Goal: Task Accomplishment & Management: Complete application form

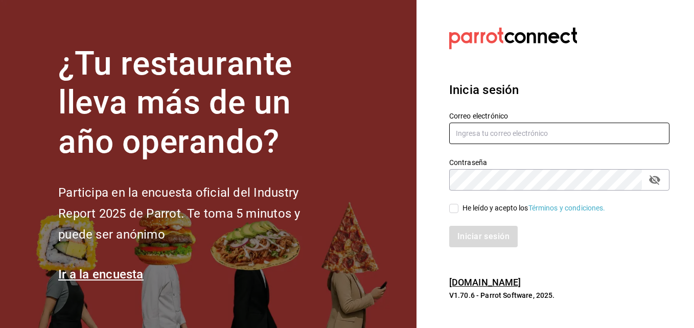
type input "christianjosegm17@gmail.com"
click at [456, 208] on input "He leído y acepto los Términos y condiciones." at bounding box center [453, 208] width 9 height 9
checkbox input "true"
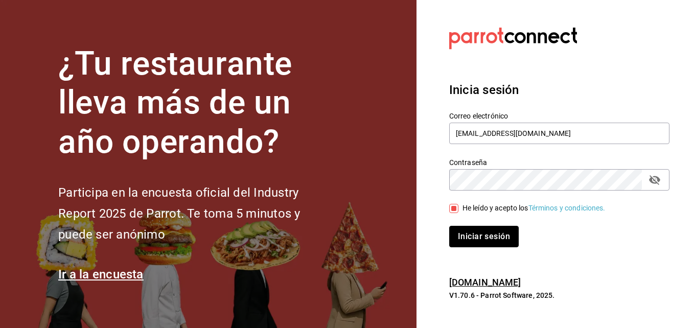
click at [471, 228] on button "Iniciar sesión" at bounding box center [484, 236] width 70 height 21
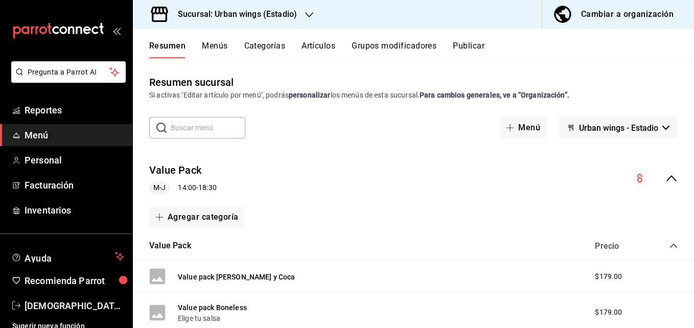
scroll to position [8, 0]
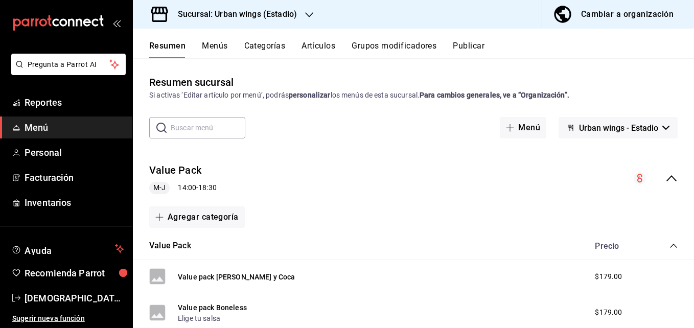
click at [309, 9] on div at bounding box center [309, 14] width 8 height 11
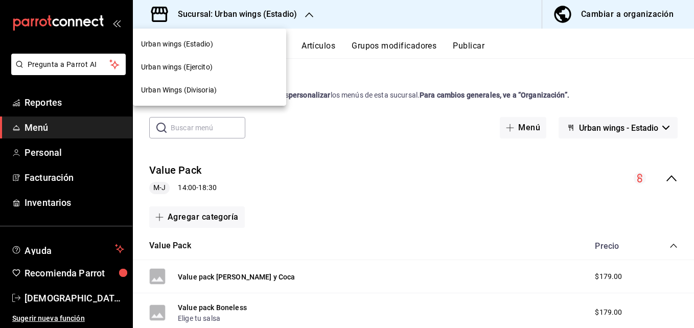
click at [211, 86] on span "Urban Wings (Divisoria)" at bounding box center [179, 90] width 76 height 11
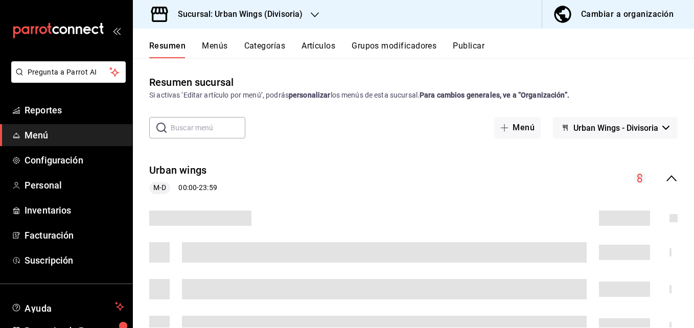
scroll to position [58, 0]
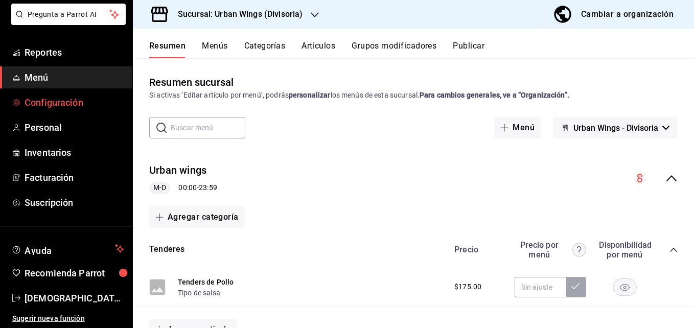
click at [60, 104] on span "Configuración" at bounding box center [75, 103] width 100 height 14
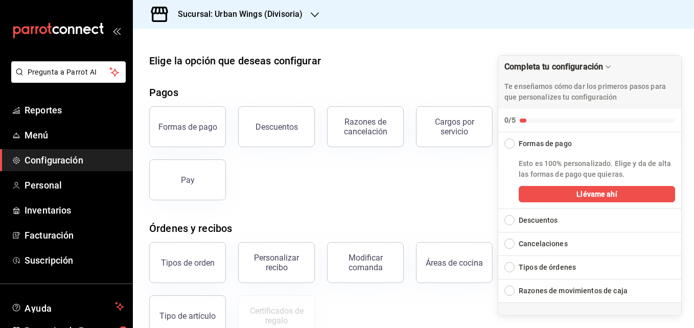
click at [670, 54] on div "Elige la opción que deseas configurar" at bounding box center [413, 60] width 529 height 15
drag, startPoint x: 661, startPoint y: 42, endPoint x: 643, endPoint y: 47, distance: 18.5
click at [658, 42] on div at bounding box center [413, 37] width 561 height 16
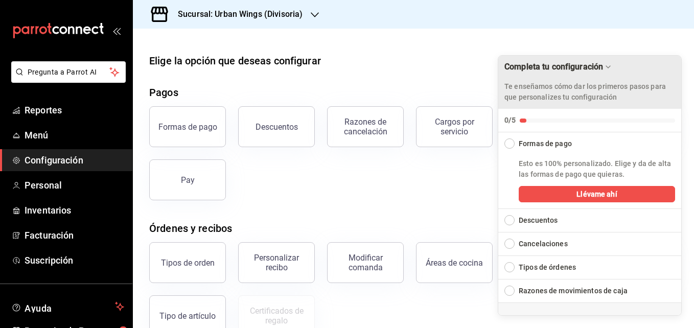
click at [609, 64] on icon "Drag to move checklist" at bounding box center [608, 67] width 8 height 8
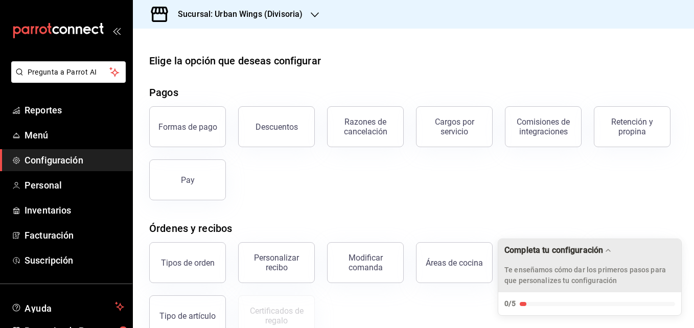
scroll to position [190, 0]
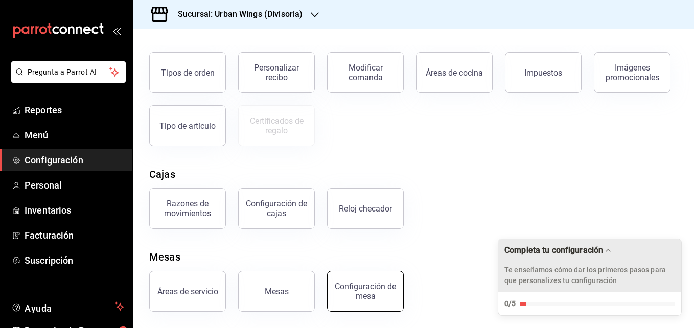
click at [359, 287] on div "Configuración de mesa" at bounding box center [365, 291] width 63 height 19
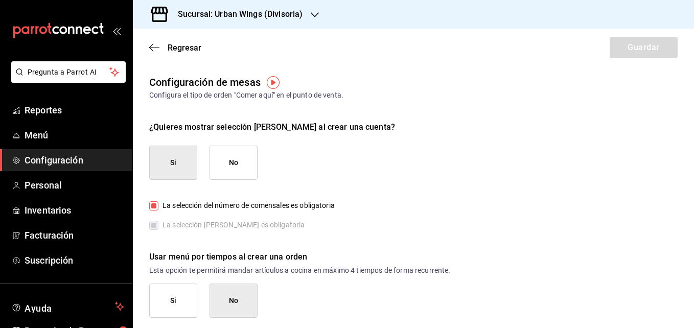
scroll to position [6, 0]
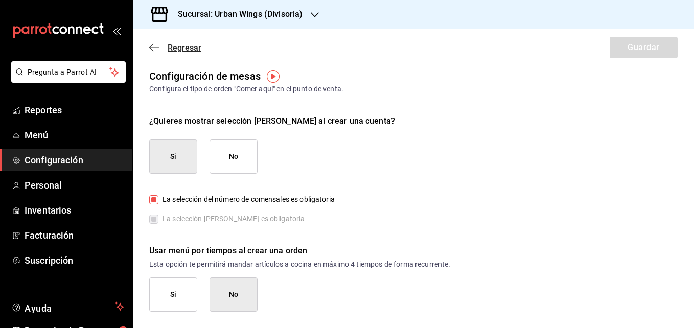
click at [155, 44] on icon "button" at bounding box center [154, 47] width 10 height 9
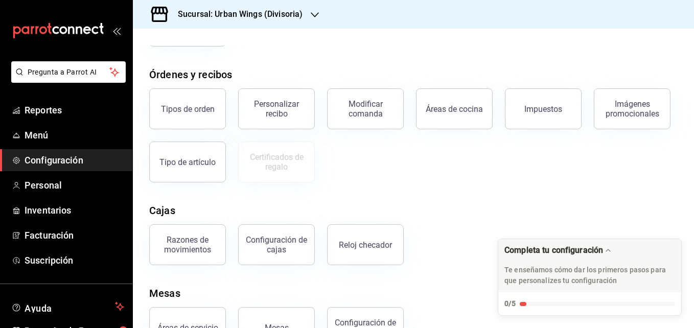
scroll to position [190, 0]
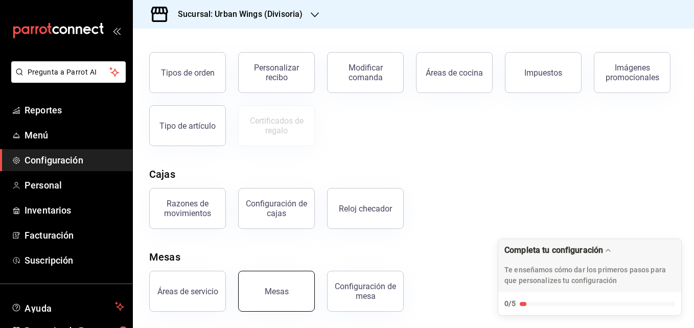
click at [296, 284] on button "Mesas" at bounding box center [276, 291] width 77 height 41
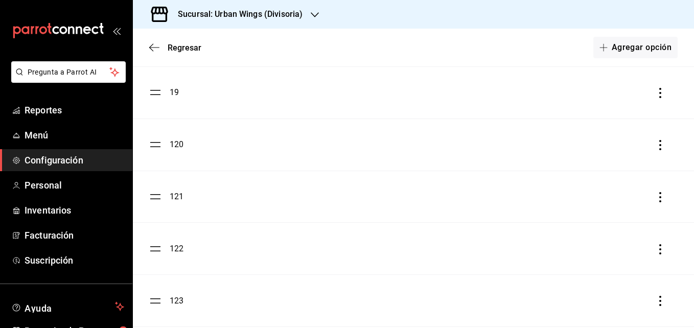
scroll to position [1008, 0]
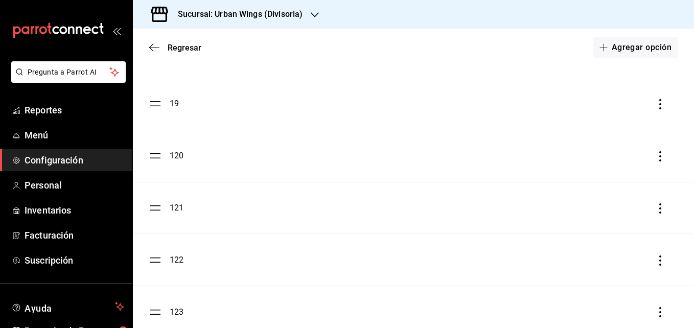
click at [173, 154] on div "120" at bounding box center [177, 156] width 14 height 12
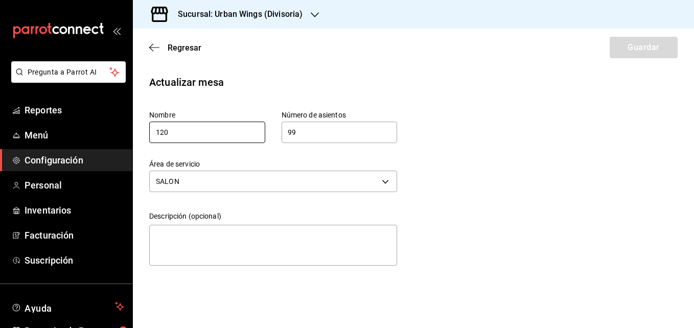
click at [160, 131] on input "120" at bounding box center [207, 132] width 116 height 21
type input "20"
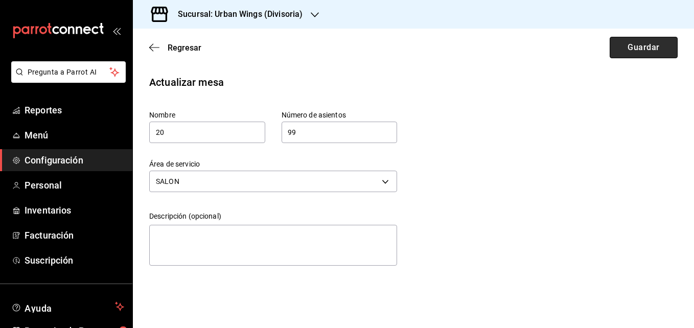
click at [629, 39] on button "Guardar" at bounding box center [644, 47] width 68 height 21
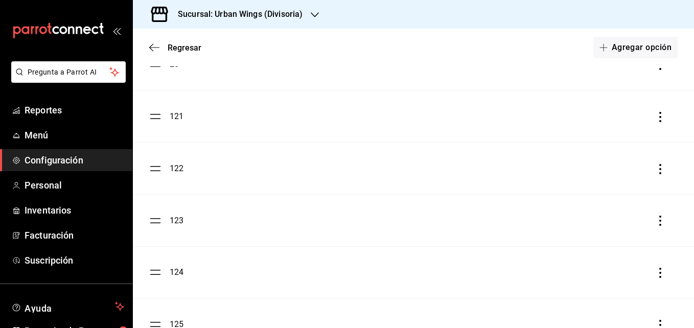
scroll to position [1091, 0]
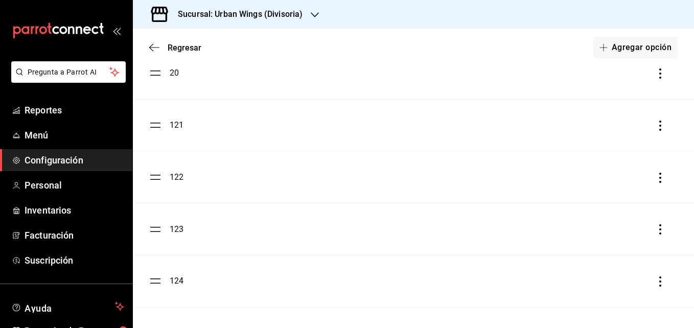
click at [178, 123] on div "121" at bounding box center [177, 125] width 14 height 12
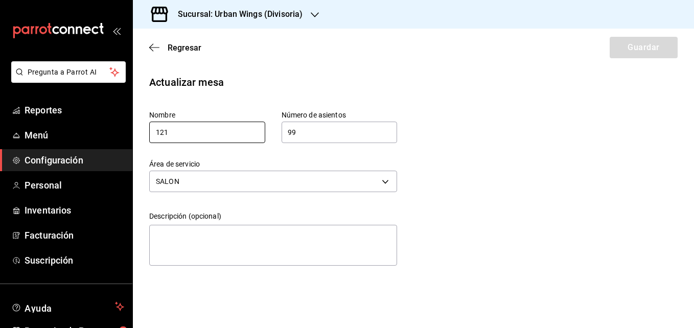
click at [160, 128] on input "121" at bounding box center [207, 132] width 116 height 21
drag, startPoint x: 160, startPoint y: 128, endPoint x: 642, endPoint y: 147, distance: 482.6
click at [642, 147] on div "Actualizar mesa Nombre 21 Número de asientos 99 Número de asientos Área de serv…" at bounding box center [413, 172] width 561 height 195
type input "21"
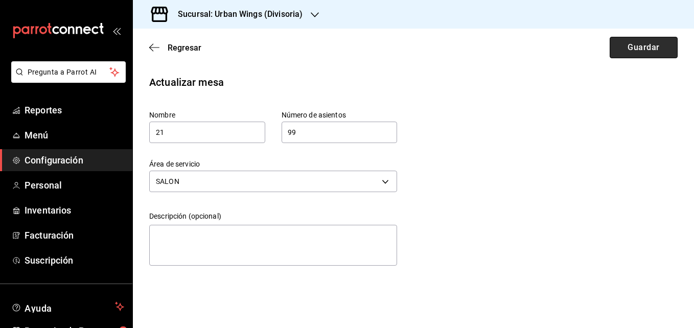
click at [629, 55] on button "Guardar" at bounding box center [644, 47] width 68 height 21
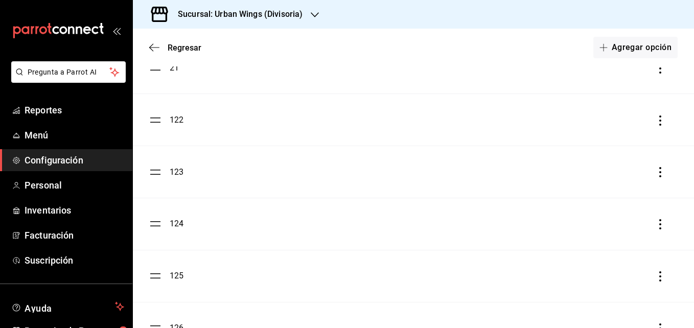
scroll to position [1145, 0]
click at [179, 121] on div "122" at bounding box center [177, 123] width 14 height 12
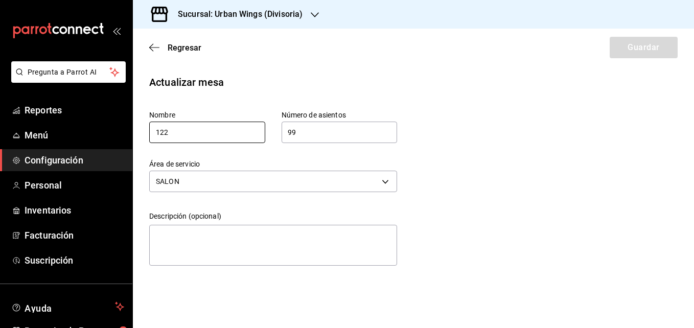
click at [160, 128] on input "122" at bounding box center [207, 132] width 116 height 21
type input "22"
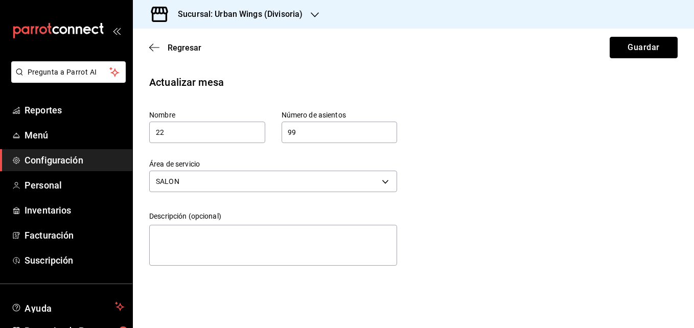
click at [613, 44] on button "Guardar" at bounding box center [644, 47] width 68 height 21
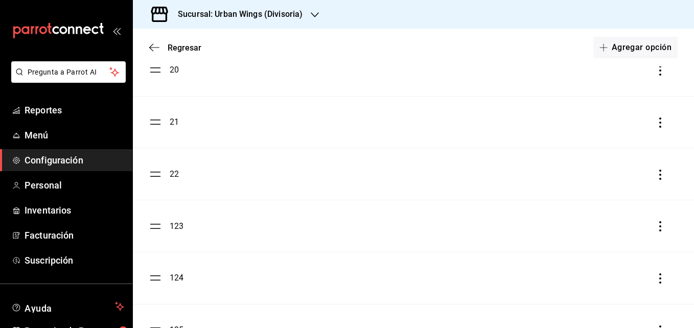
scroll to position [1091, 0]
click at [173, 231] on div "123" at bounding box center [177, 229] width 14 height 12
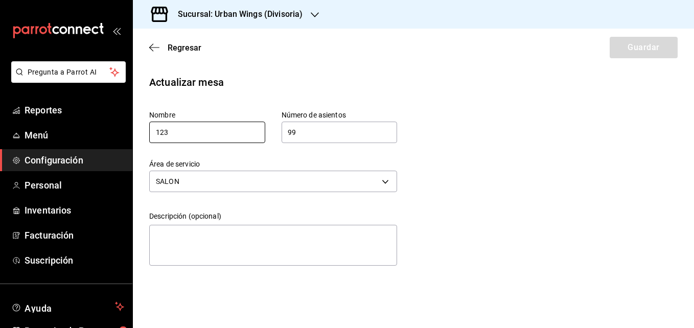
click at [160, 131] on input "123" at bounding box center [207, 132] width 116 height 21
drag, startPoint x: 189, startPoint y: 137, endPoint x: 150, endPoint y: 131, distance: 39.7
click at [150, 131] on input "123" at bounding box center [207, 132] width 116 height 21
type input "23"
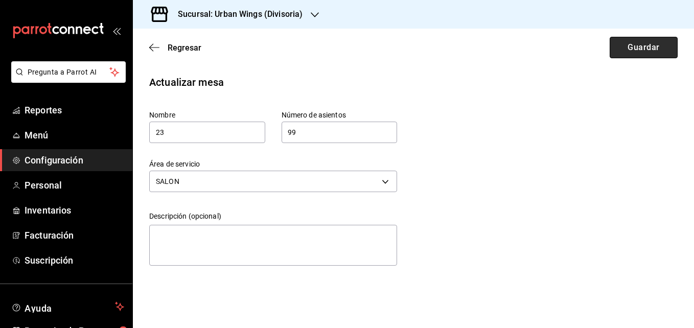
click at [611, 47] on button "Guardar" at bounding box center [644, 47] width 68 height 21
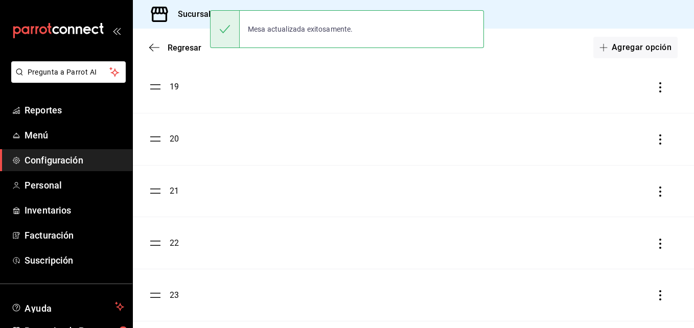
scroll to position [1243, 0]
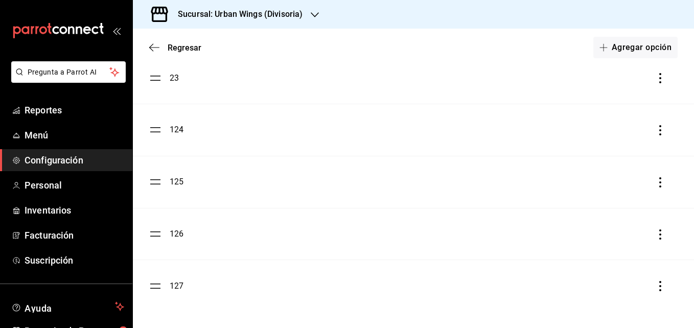
click at [179, 130] on div "124" at bounding box center [177, 130] width 14 height 12
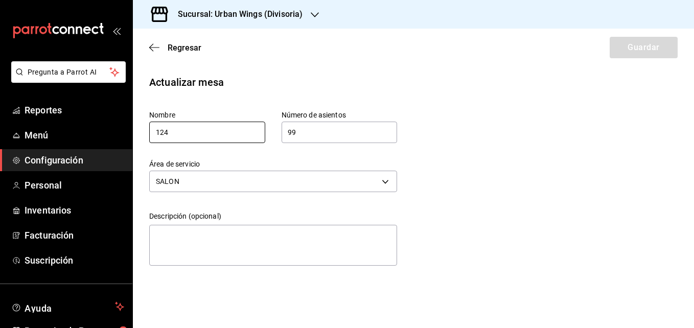
click at [161, 132] on input "124" at bounding box center [207, 132] width 116 height 21
type input "24"
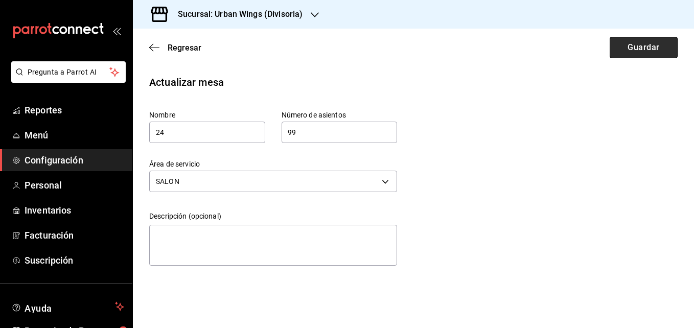
click at [652, 43] on button "Guardar" at bounding box center [644, 47] width 68 height 21
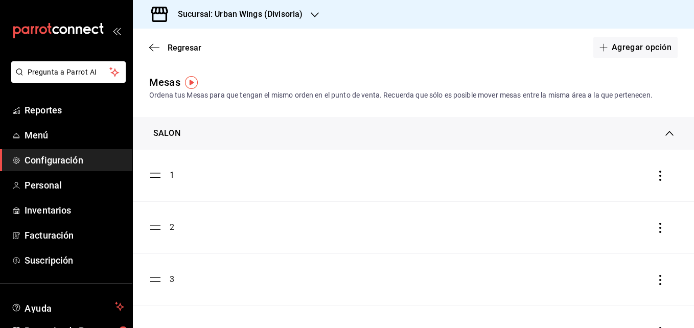
scroll to position [1243, 0]
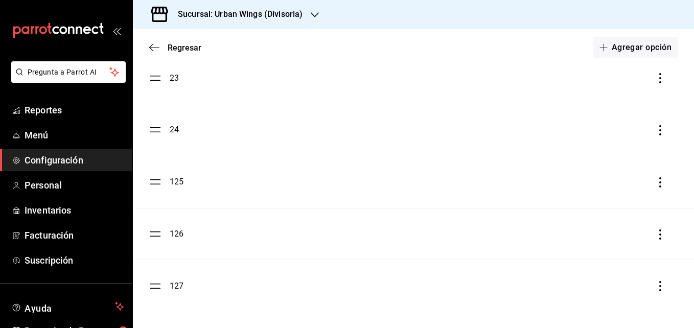
click at [176, 183] on div "125" at bounding box center [177, 182] width 14 height 12
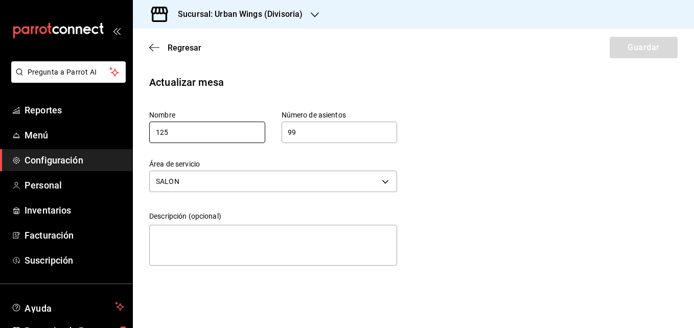
click at [160, 133] on input "125" at bounding box center [207, 132] width 116 height 21
type input "25"
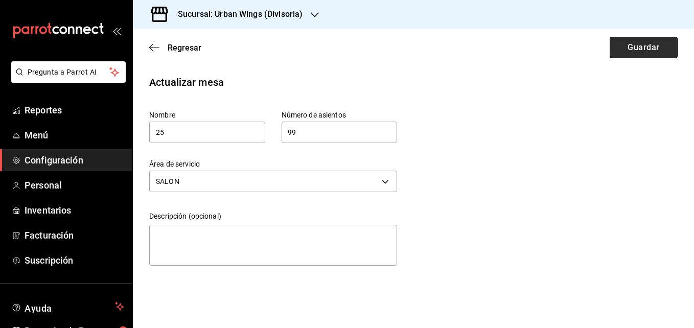
click at [651, 43] on button "Guardar" at bounding box center [644, 47] width 68 height 21
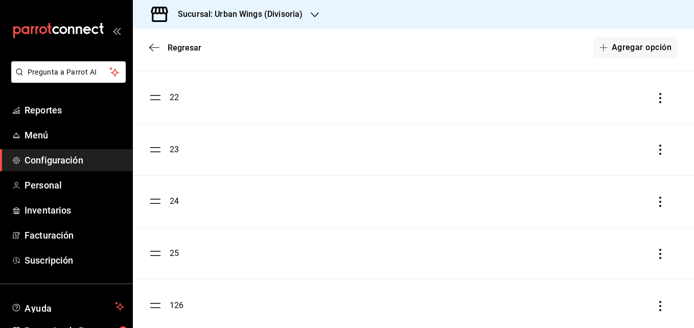
scroll to position [1243, 0]
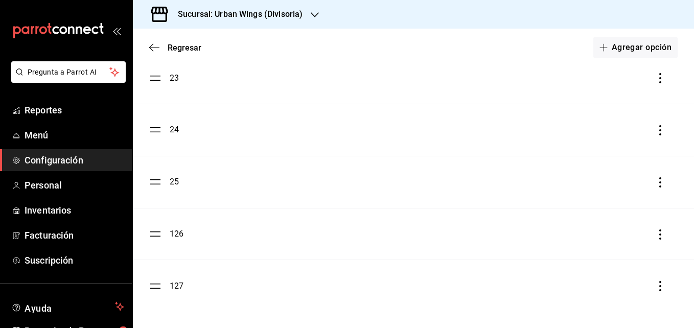
click at [181, 233] on div "126" at bounding box center [177, 234] width 14 height 12
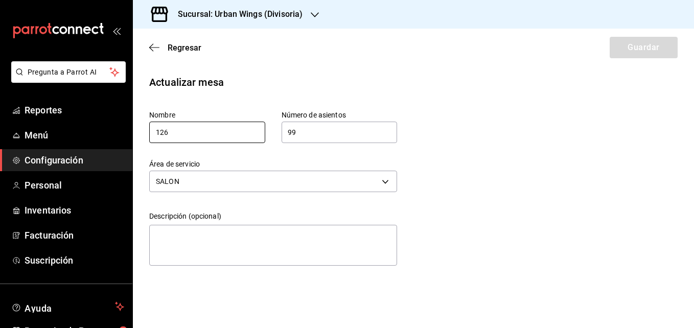
click at [193, 131] on input "126" at bounding box center [207, 132] width 116 height 21
click at [161, 132] on input "126" at bounding box center [207, 132] width 116 height 21
type input "26"
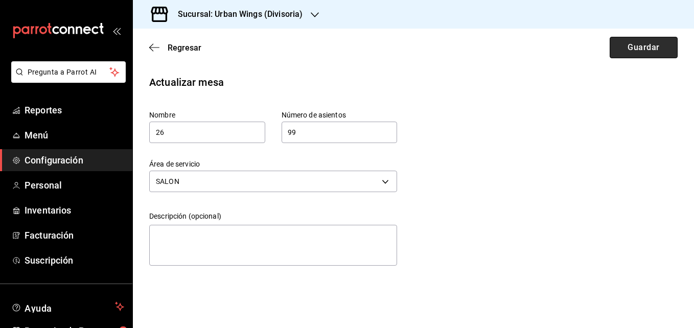
click at [648, 48] on button "Guardar" at bounding box center [644, 47] width 68 height 21
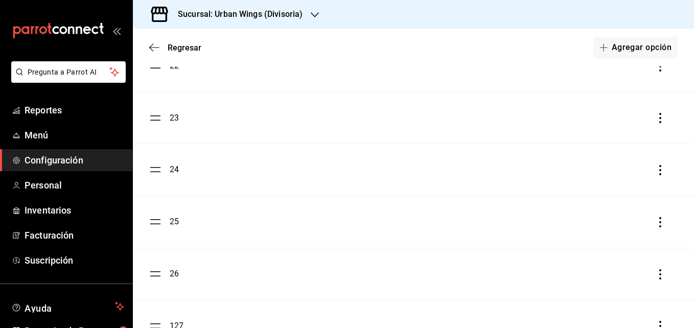
scroll to position [1243, 0]
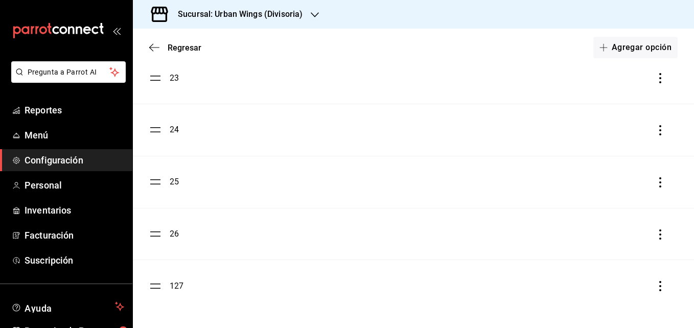
click at [175, 284] on div "127" at bounding box center [177, 286] width 14 height 12
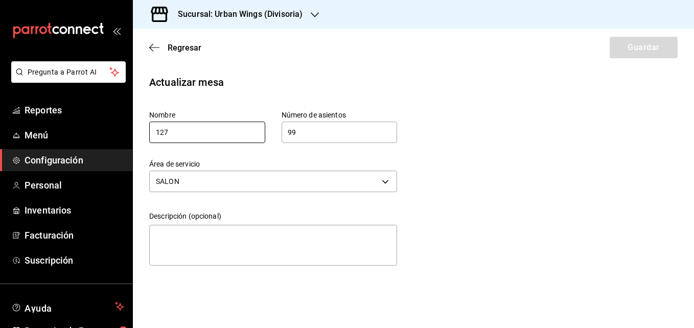
click at [161, 131] on input "127" at bounding box center [207, 132] width 116 height 21
type input "27"
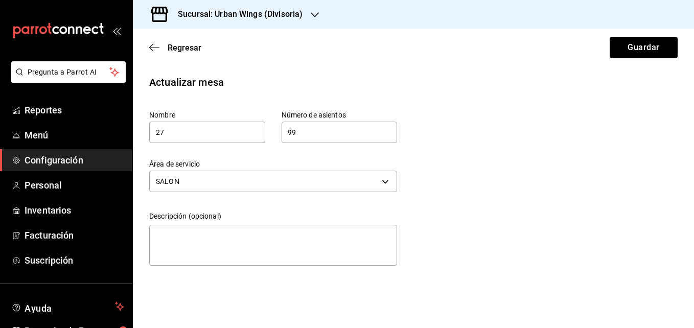
click at [630, 52] on button "Guardar" at bounding box center [644, 47] width 68 height 21
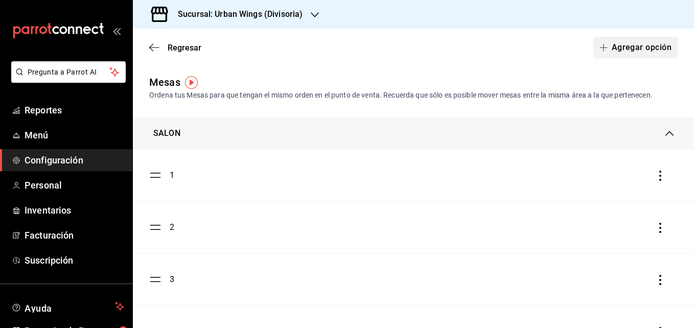
click at [597, 41] on button "Agregar opción" at bounding box center [636, 47] width 84 height 21
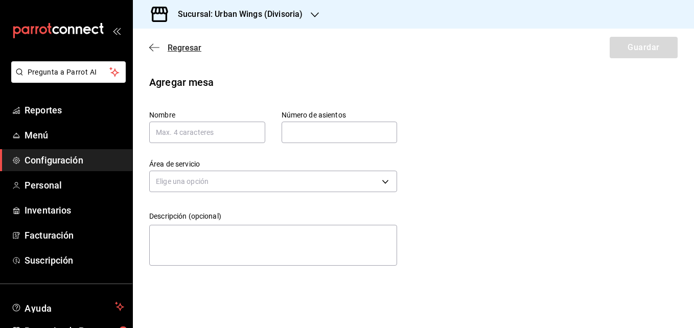
click at [152, 44] on icon "button" at bounding box center [154, 47] width 10 height 9
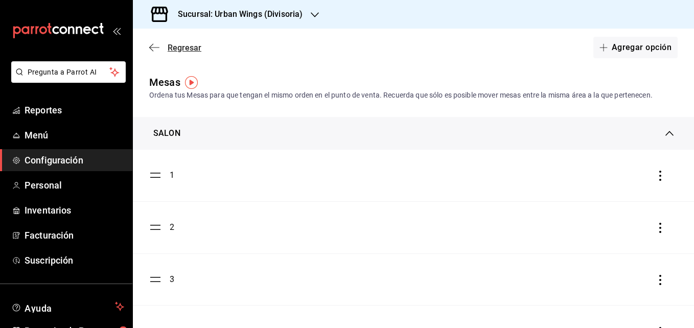
click at [153, 44] on icon "button" at bounding box center [151, 48] width 4 height 8
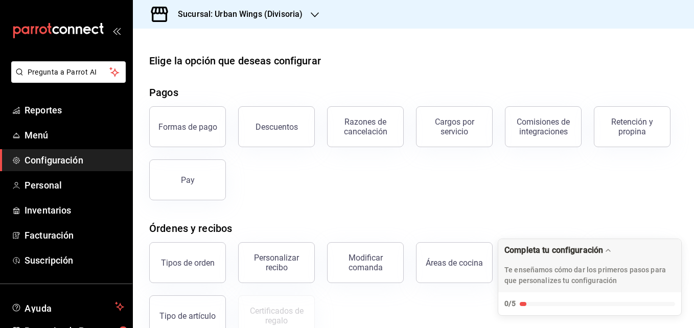
scroll to position [190, 0]
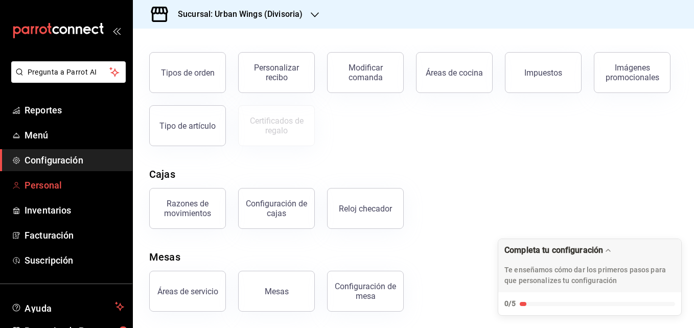
click at [53, 179] on span "Personal" at bounding box center [75, 185] width 100 height 14
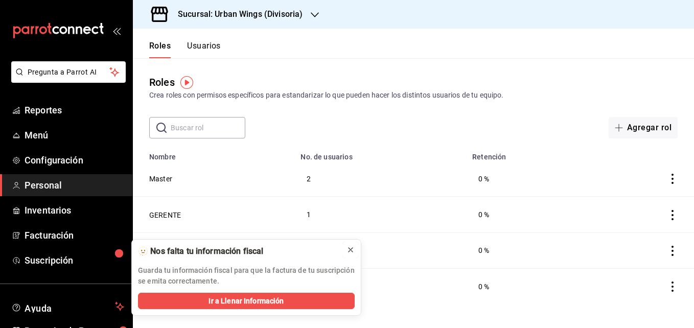
click at [347, 249] on icon at bounding box center [351, 250] width 8 height 8
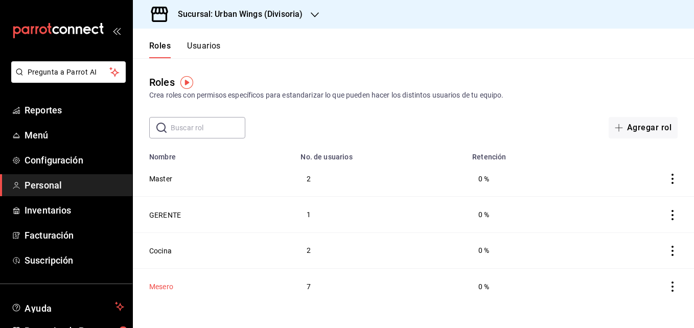
click at [163, 286] on button "Mesero" at bounding box center [161, 287] width 24 height 10
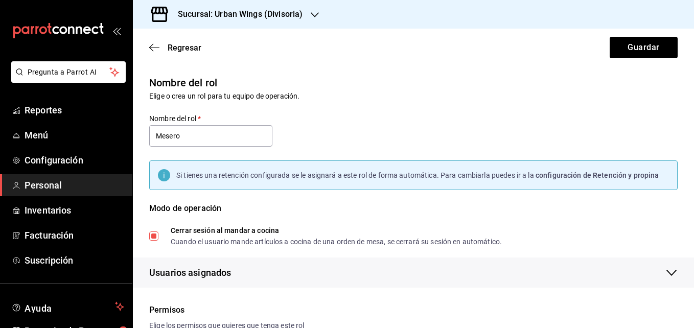
click at [158, 232] on input "Cerrar sesión al mandar a cocina Cuando el usuario mande artículos a cocina de …" at bounding box center [153, 236] width 9 height 9
checkbox input "false"
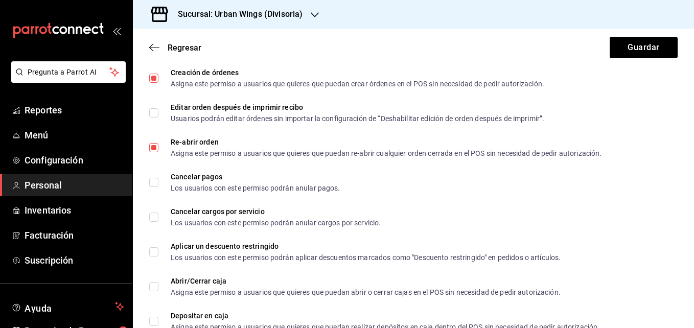
scroll to position [730, 0]
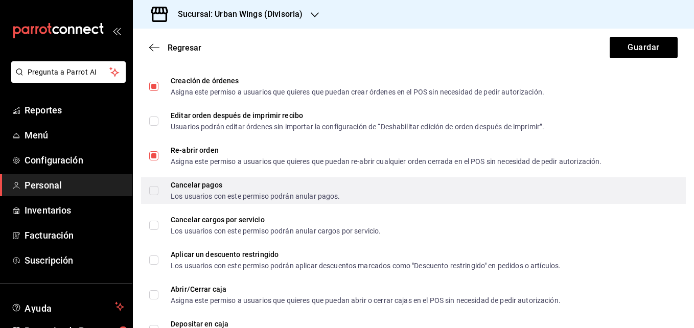
click at [159, 191] on span "Cancelar pagos Los usuarios con este permiso podrán anular pagos." at bounding box center [250, 191] width 182 height 18
click at [159, 191] on input "Cancelar pagos Los usuarios con este permiso podrán anular pagos." at bounding box center [153, 190] width 9 height 9
checkbox input "false"
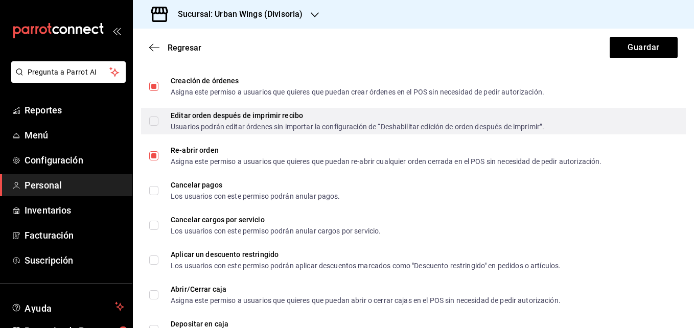
click at [155, 127] on label "Editar orden después de imprimir recibo Usuarios podrán editar órdenes sin impo…" at bounding box center [346, 121] width 395 height 18
click at [155, 126] on input "Editar orden después de imprimir recibo Usuarios podrán editar órdenes sin impo…" at bounding box center [153, 121] width 9 height 9
click at [160, 120] on span "Editar orden después de imprimir recibo Usuarios podrán editar órdenes sin impo…" at bounding box center [352, 121] width 386 height 18
click at [159, 120] on input "Editar orden después de imprimir recibo Usuarios podrán editar órdenes sin impo…" at bounding box center [153, 121] width 9 height 9
click at [152, 117] on input "Editar orden después de imprimir recibo Usuarios podrán editar órdenes sin impo…" at bounding box center [153, 121] width 9 height 9
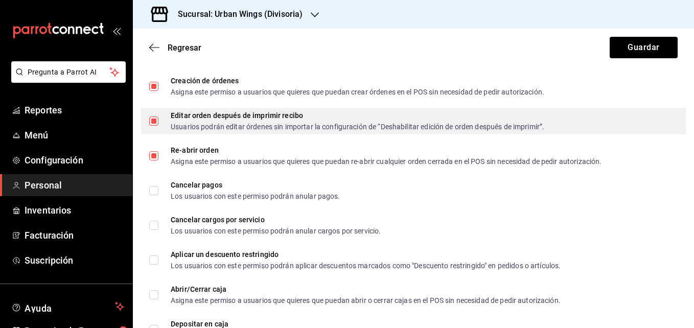
click at [152, 117] on input "Editar orden después de imprimir recibo Usuarios podrán editar órdenes sin impo…" at bounding box center [153, 121] width 9 height 9
checkbox input "true"
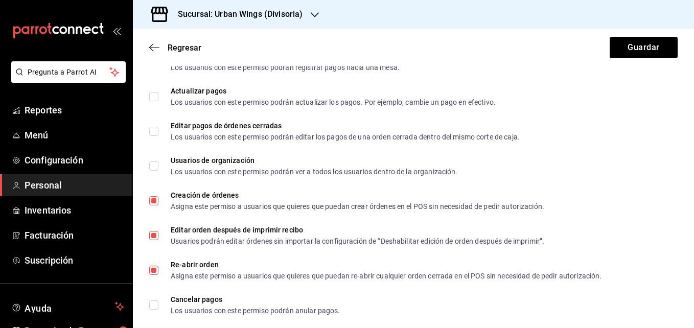
scroll to position [526, 0]
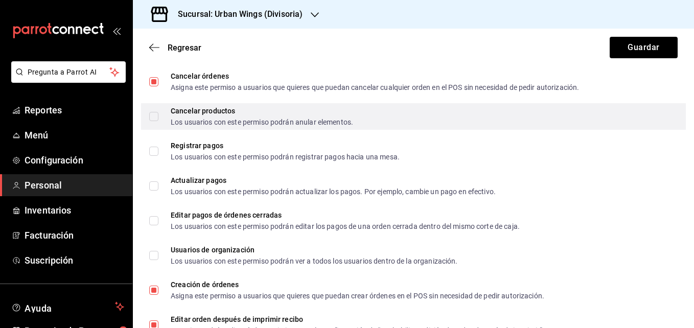
click at [159, 124] on span "Cancelar productos Los usuarios con este permiso podrán anular elementos." at bounding box center [256, 116] width 195 height 18
click at [159, 121] on input "Cancelar productos Los usuarios con este permiso podrán anular elementos." at bounding box center [153, 116] width 9 height 9
click at [152, 118] on input "Cancelar productos Los usuarios con este permiso podrán anular elementos." at bounding box center [153, 116] width 9 height 9
checkbox input "true"
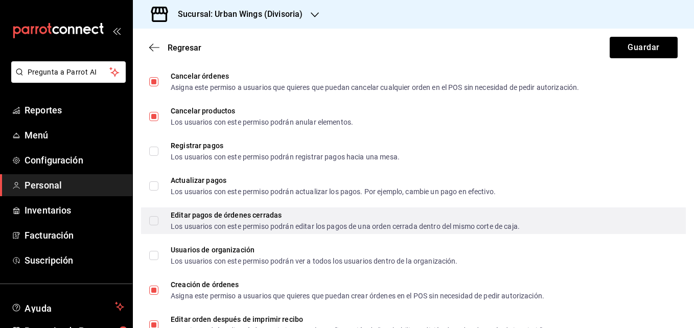
click at [154, 216] on input "Editar pagos de órdenes cerradas Los usuarios con este permiso podrán editar lo…" at bounding box center [153, 220] width 9 height 9
click at [154, 217] on input "Editar pagos de órdenes cerradas Los usuarios con este permiso podrán editar lo…" at bounding box center [153, 220] width 9 height 9
checkbox input "false"
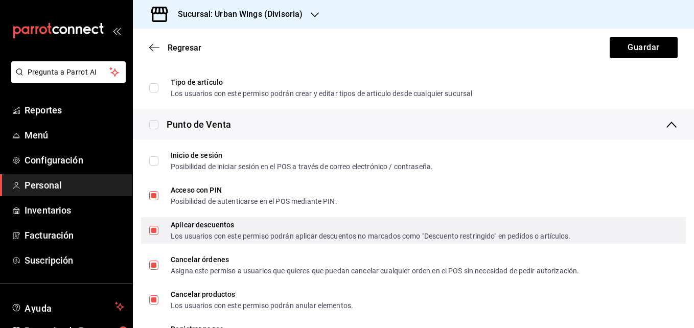
scroll to position [343, 0]
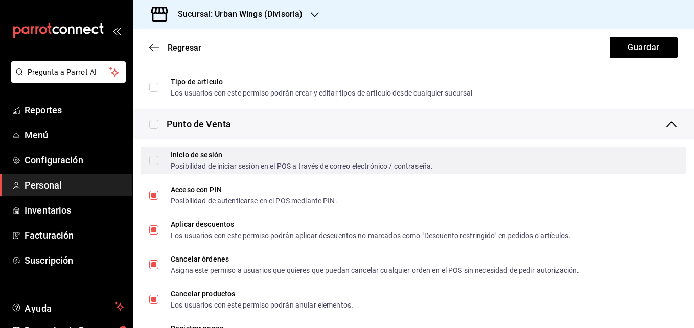
click at [148, 162] on div "Inicio de sesión Posibilidad de iniciar sesión en el POS a través de correo ele…" at bounding box center [413, 160] width 545 height 27
click at [156, 160] on input "Inicio de sesión Posibilidad de iniciar sesión en el POS a través de correo ele…" at bounding box center [153, 160] width 9 height 9
checkbox input "true"
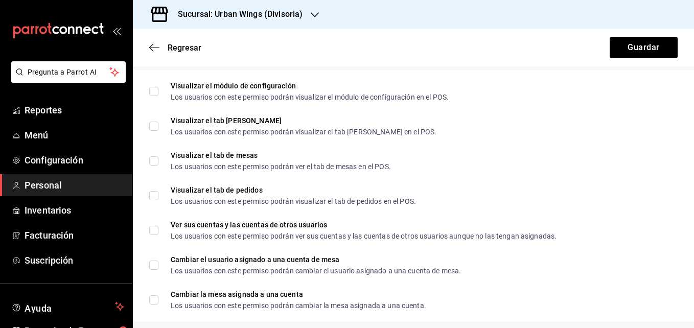
scroll to position [1365, 0]
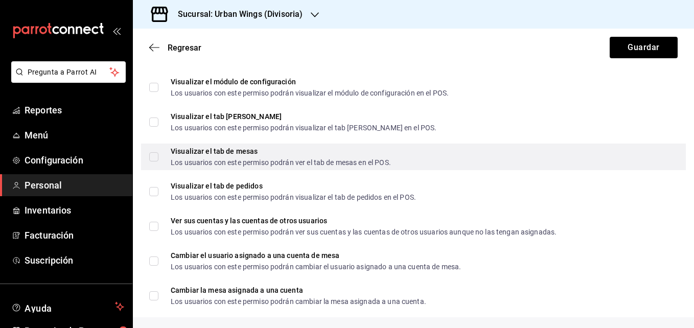
click at [159, 158] on span "Visualizar el tab de mesas Los usuarios con este permiso podrán ver el tab de m…" at bounding box center [275, 157] width 233 height 18
click at [159, 158] on input "Visualizar el tab de mesas Los usuarios con este permiso podrán ver el tab de m…" at bounding box center [153, 156] width 9 height 9
click at [150, 156] on input "Visualizar el tab de mesas Los usuarios con este permiso podrán ver el tab de m…" at bounding box center [153, 156] width 9 height 9
checkbox input "true"
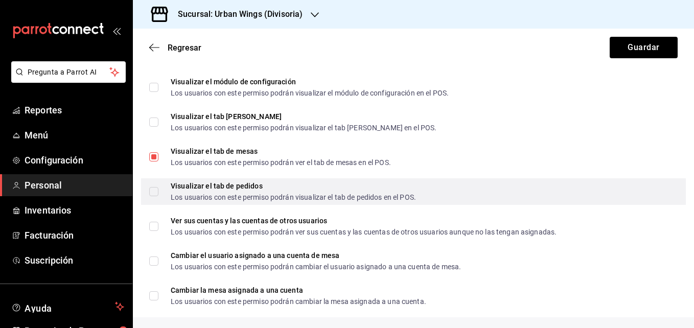
click at [153, 195] on input "Visualizar el tab de pedidos Los usuarios con este permiso podrán visualizar el…" at bounding box center [153, 191] width 9 height 9
checkbox input "true"
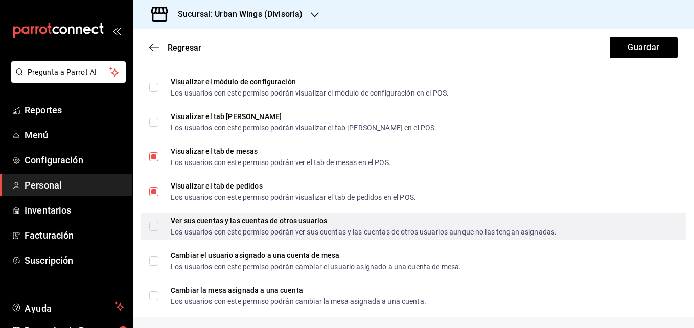
click at [152, 223] on input "Ver sus cuentas y las cuentas de otros usuarios Los usuarios con este permiso p…" at bounding box center [153, 226] width 9 height 9
checkbox input "true"
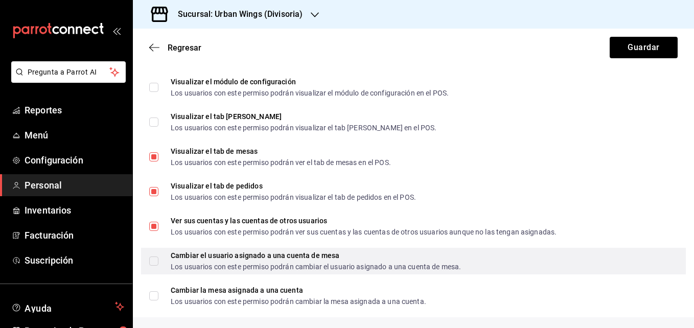
click at [153, 265] on input "Cambiar el usuario asignado a una cuenta de mesa Los usuarios con este permiso …" at bounding box center [153, 261] width 9 height 9
checkbox input "true"
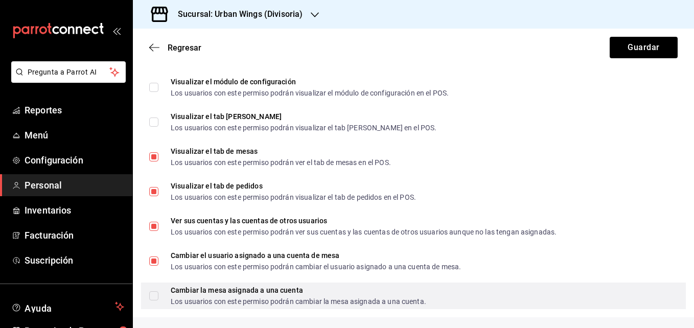
click at [163, 302] on span "Cambiar la mesa asignada a una cuenta Los usuarios con este permiso podrán camb…" at bounding box center [293, 296] width 268 height 18
click at [159, 301] on input "Cambiar la mesa asignada a una cuenta Los usuarios con este permiso podrán camb…" at bounding box center [153, 295] width 9 height 9
click at [156, 300] on input "Cambiar la mesa asignada a una cuenta Los usuarios con este permiso podrán camb…" at bounding box center [153, 295] width 9 height 9
checkbox input "true"
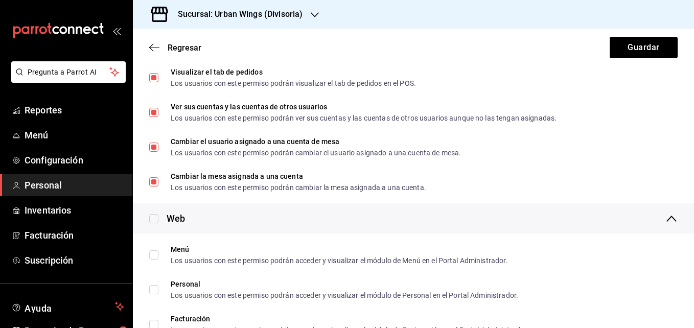
scroll to position [1488, 0]
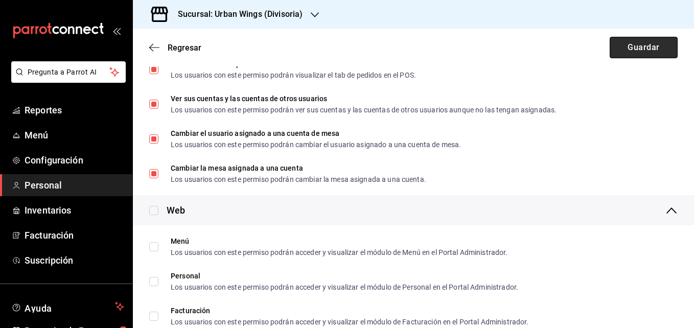
click at [648, 46] on button "Guardar" at bounding box center [644, 47] width 68 height 21
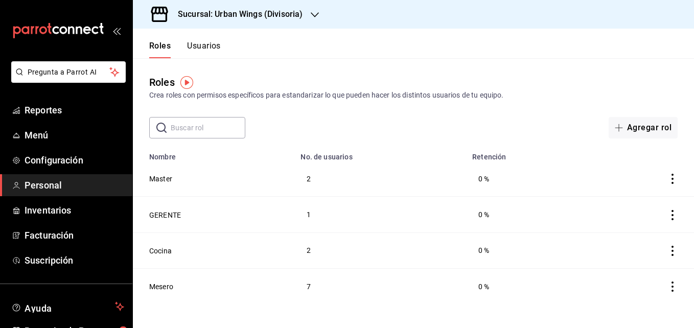
click at [211, 49] on button "Usuarios" at bounding box center [204, 49] width 34 height 17
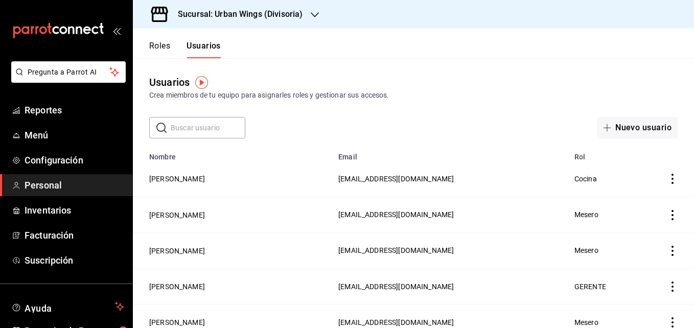
click at [170, 50] on div "Roles Usuarios" at bounding box center [185, 49] width 72 height 17
click at [315, 14] on icon "button" at bounding box center [315, 15] width 8 height 8
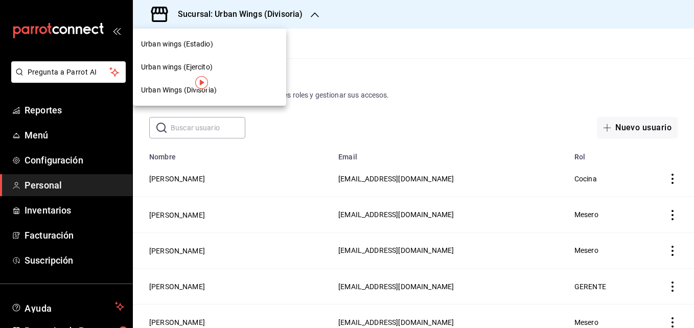
click at [224, 40] on div "Urban wings (Estadio)" at bounding box center [209, 44] width 137 height 11
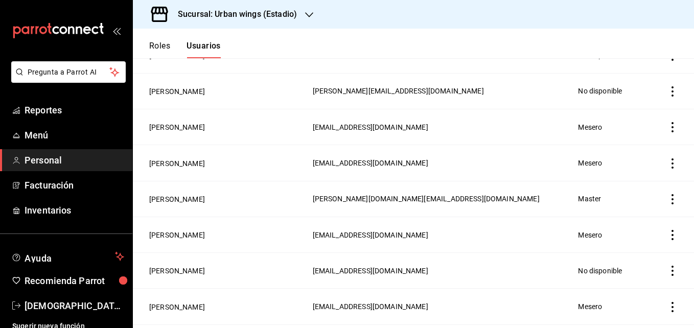
scroll to position [406, 0]
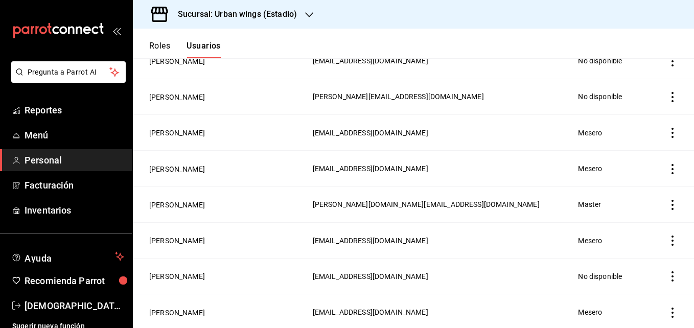
drag, startPoint x: 261, startPoint y: 162, endPoint x: 411, endPoint y: 161, distance: 149.8
click at [411, 161] on td "balderasalbaalejandra@oulook.com" at bounding box center [440, 169] width 266 height 36
drag, startPoint x: 411, startPoint y: 161, endPoint x: 358, endPoint y: 163, distance: 52.2
copy span "balderasalbaalejandra@oulook.com"
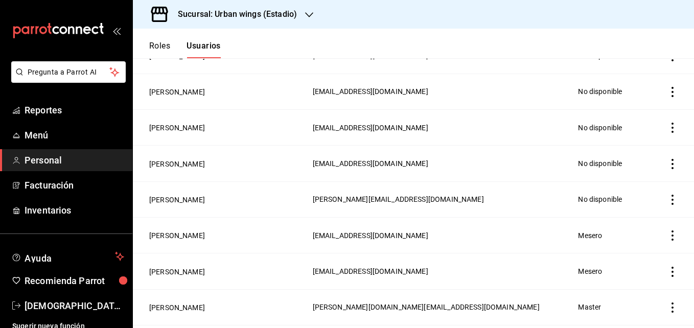
scroll to position [0, 0]
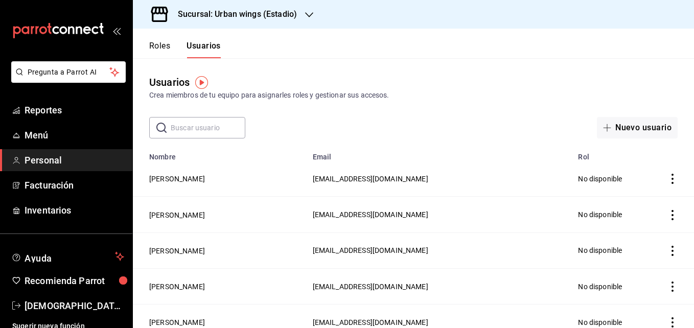
click at [305, 8] on div "Sucursal: Urban wings (Estadio)" at bounding box center [229, 14] width 176 height 29
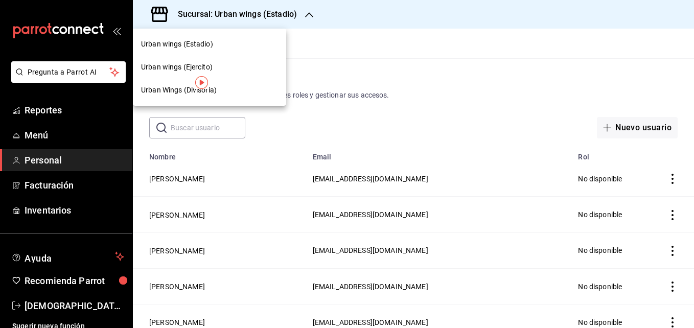
click at [248, 94] on div "Urban Wings (Divisoria)" at bounding box center [209, 90] width 137 height 11
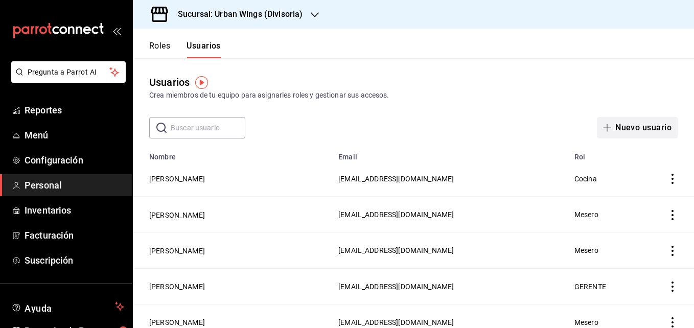
click at [645, 133] on button "Nuevo usuario" at bounding box center [637, 127] width 81 height 21
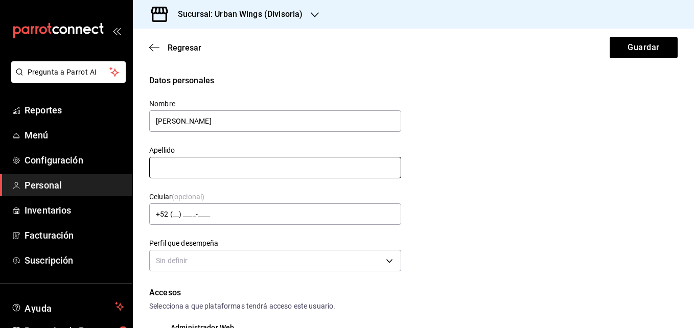
type input "Alejandra"
click at [280, 171] on input "text" at bounding box center [275, 167] width 252 height 21
type input "Alba"
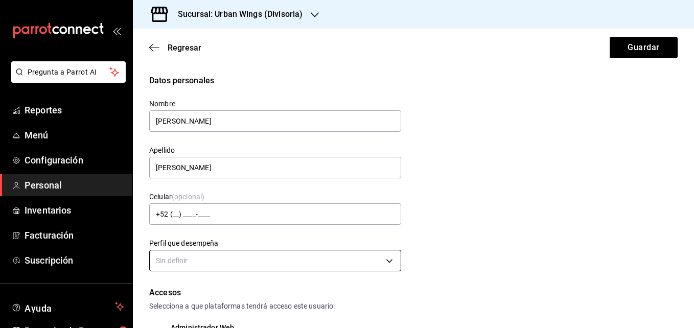
click at [211, 256] on body "Pregunta a Parrot AI Reportes Menú Configuración Personal Inventarios Facturaci…" at bounding box center [347, 164] width 694 height 328
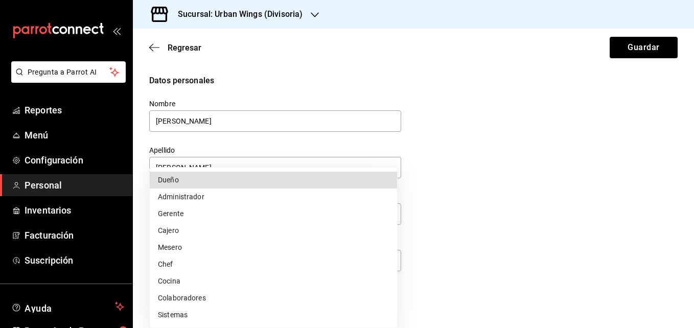
click at [406, 146] on div at bounding box center [347, 164] width 694 height 328
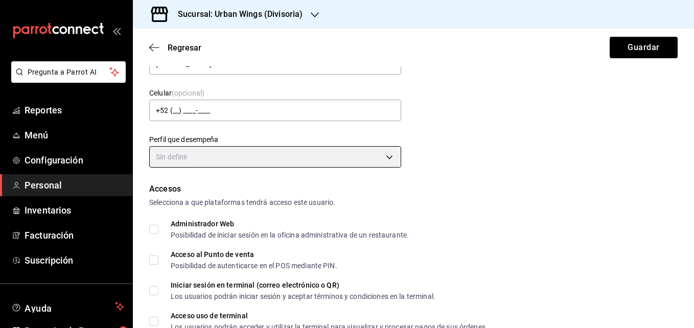
scroll to position [108, 0]
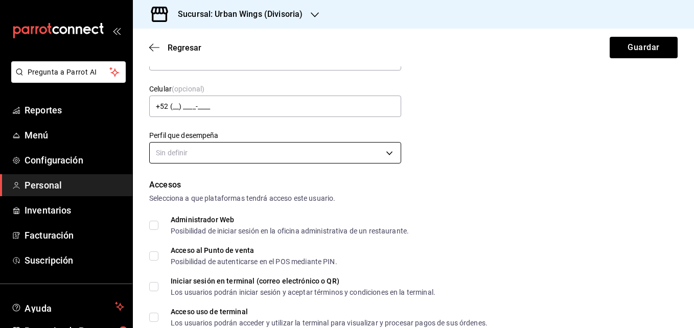
click at [391, 158] on body "Pregunta a Parrot AI Reportes Menú Configuración Personal Inventarios Facturaci…" at bounding box center [347, 164] width 694 height 328
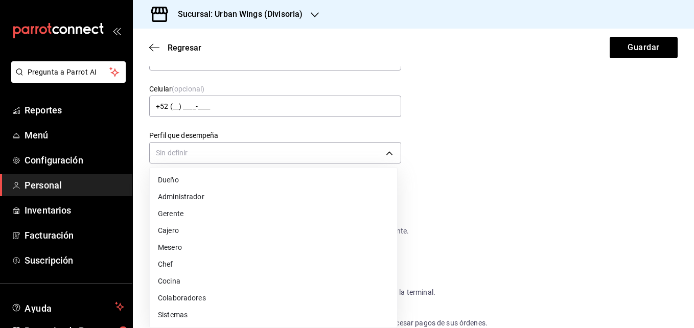
click at [178, 249] on li "Mesero" at bounding box center [274, 247] width 248 height 17
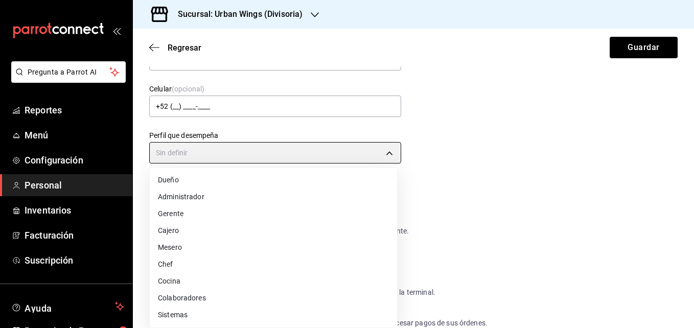
type input "WAITER"
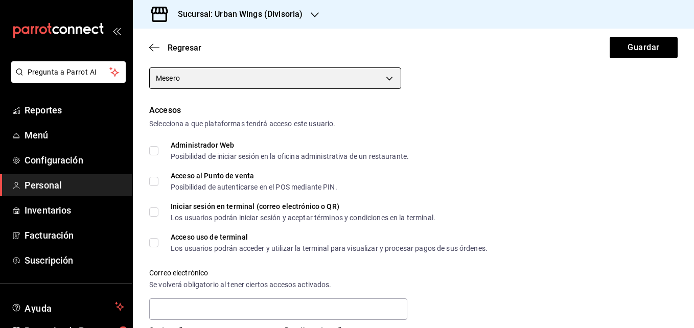
scroll to position [193, 0]
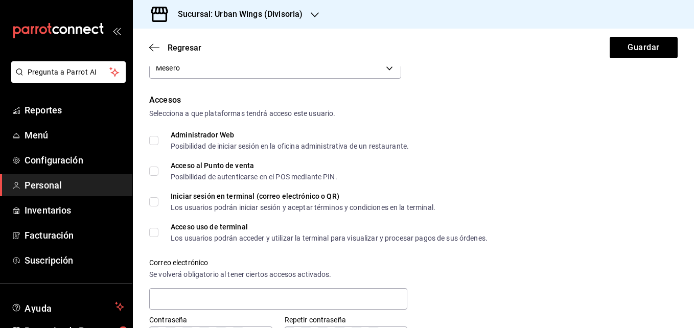
click at [152, 171] on input "Acceso al Punto de venta Posibilidad de autenticarse en el POS mediante PIN." at bounding box center [153, 171] width 9 height 9
checkbox input "true"
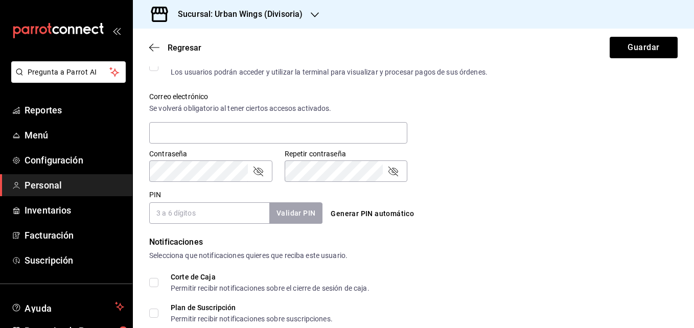
scroll to position [361, 0]
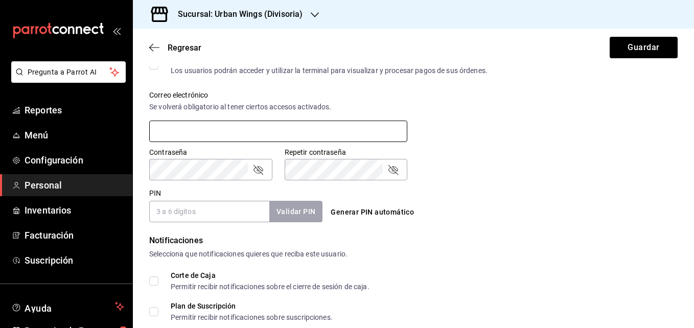
click at [334, 131] on input "text" at bounding box center [278, 131] width 258 height 21
paste input "balderasalbaalejandra@oulook.com"
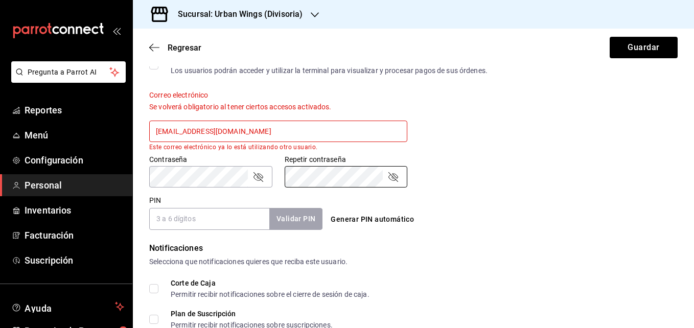
click at [285, 139] on input "balderasalbaalejandra@oulook.com" at bounding box center [278, 131] width 258 height 21
drag, startPoint x: 286, startPoint y: 138, endPoint x: 271, endPoint y: 137, distance: 15.4
click at [271, 137] on input "balderasalbaalejandra@oulook.com" at bounding box center [278, 131] width 258 height 21
click at [243, 133] on input "balderasalbaalejandra@oulook.com" at bounding box center [278, 131] width 258 height 21
type input "balderasalbaalejandra@outlook.com"
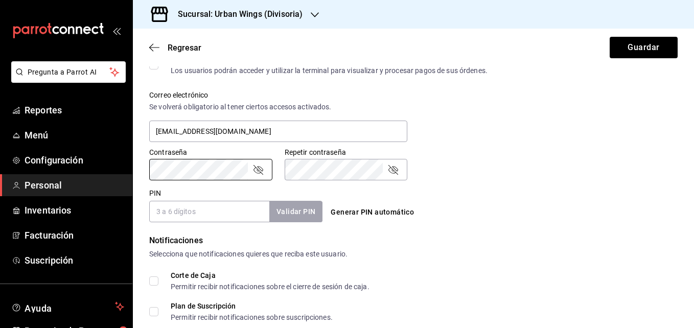
click at [475, 195] on div "Generar PIN automático" at bounding box center [411, 203] width 177 height 37
click at [193, 215] on input "PIN" at bounding box center [209, 211] width 120 height 21
type input "1003"
click at [312, 208] on button "Validar PIN" at bounding box center [295, 212] width 54 height 22
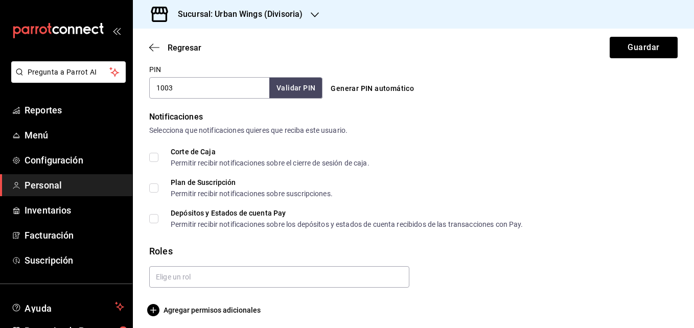
scroll to position [489, 0]
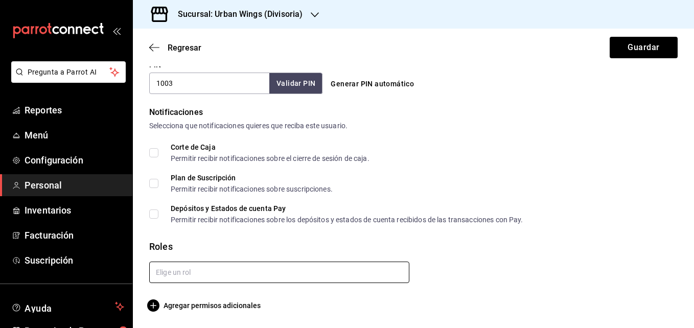
click at [181, 277] on input "text" at bounding box center [279, 272] width 260 height 21
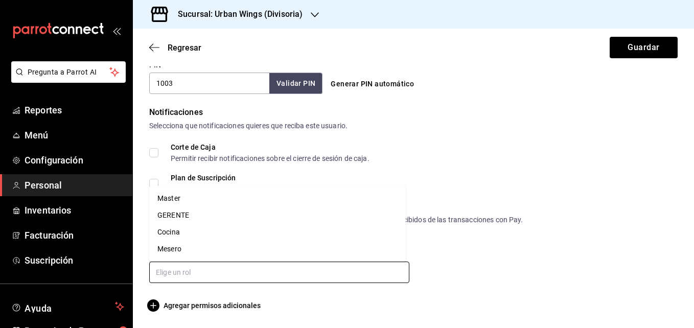
click at [170, 245] on li "Mesero" at bounding box center [277, 249] width 257 height 17
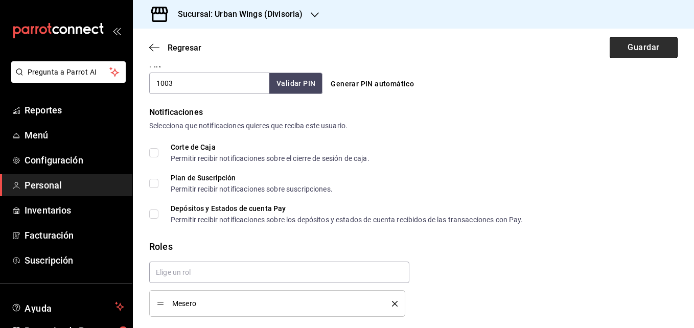
click at [653, 48] on button "Guardar" at bounding box center [644, 47] width 68 height 21
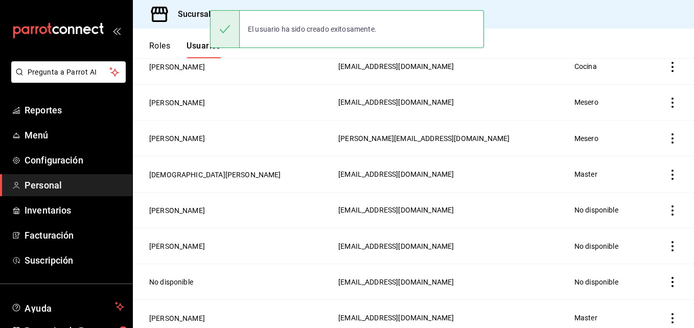
scroll to position [435, 0]
